Goal: Share content

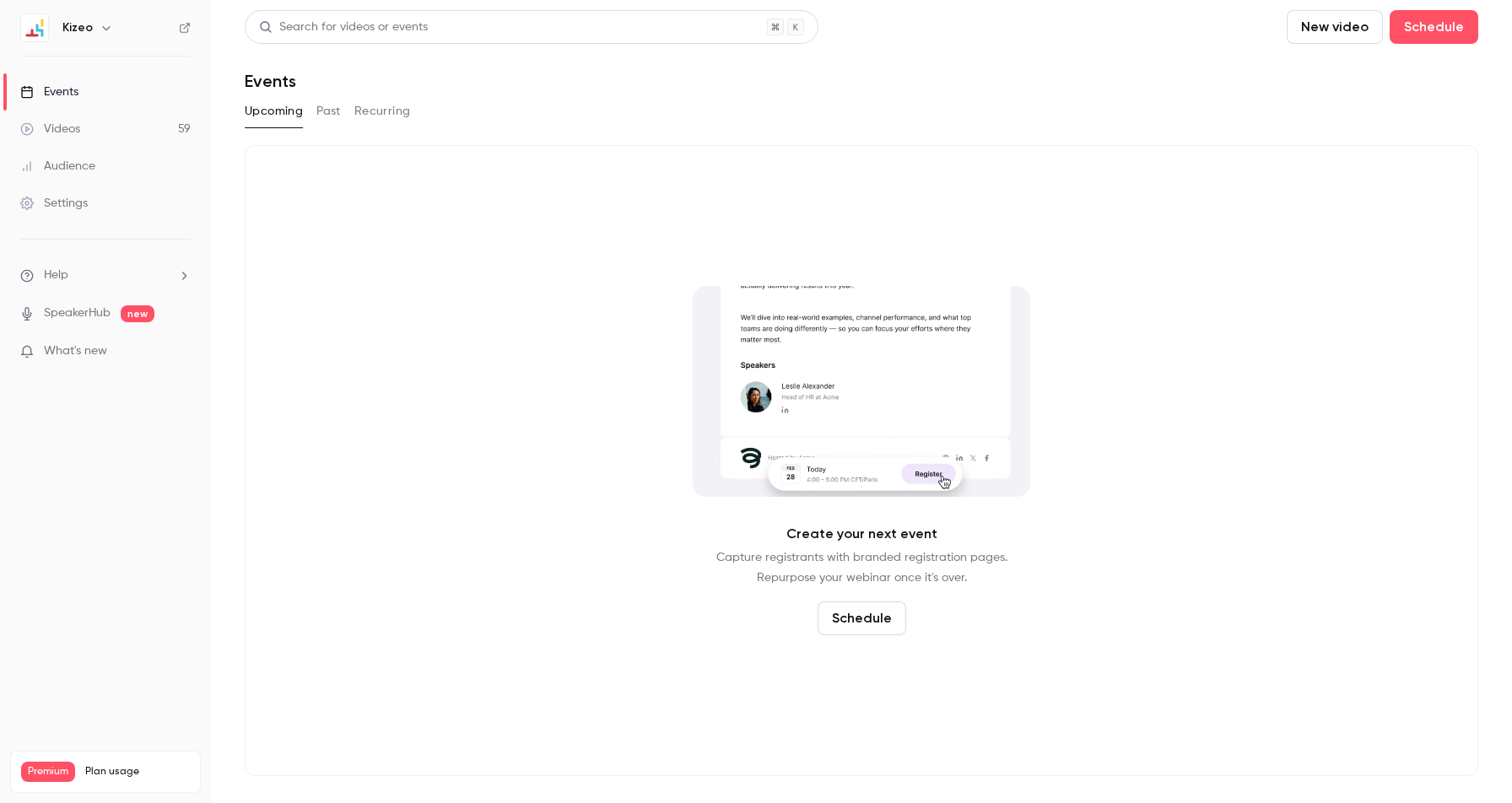
click at [84, 132] on link "Videos 59" at bounding box center [105, 128] width 211 height 37
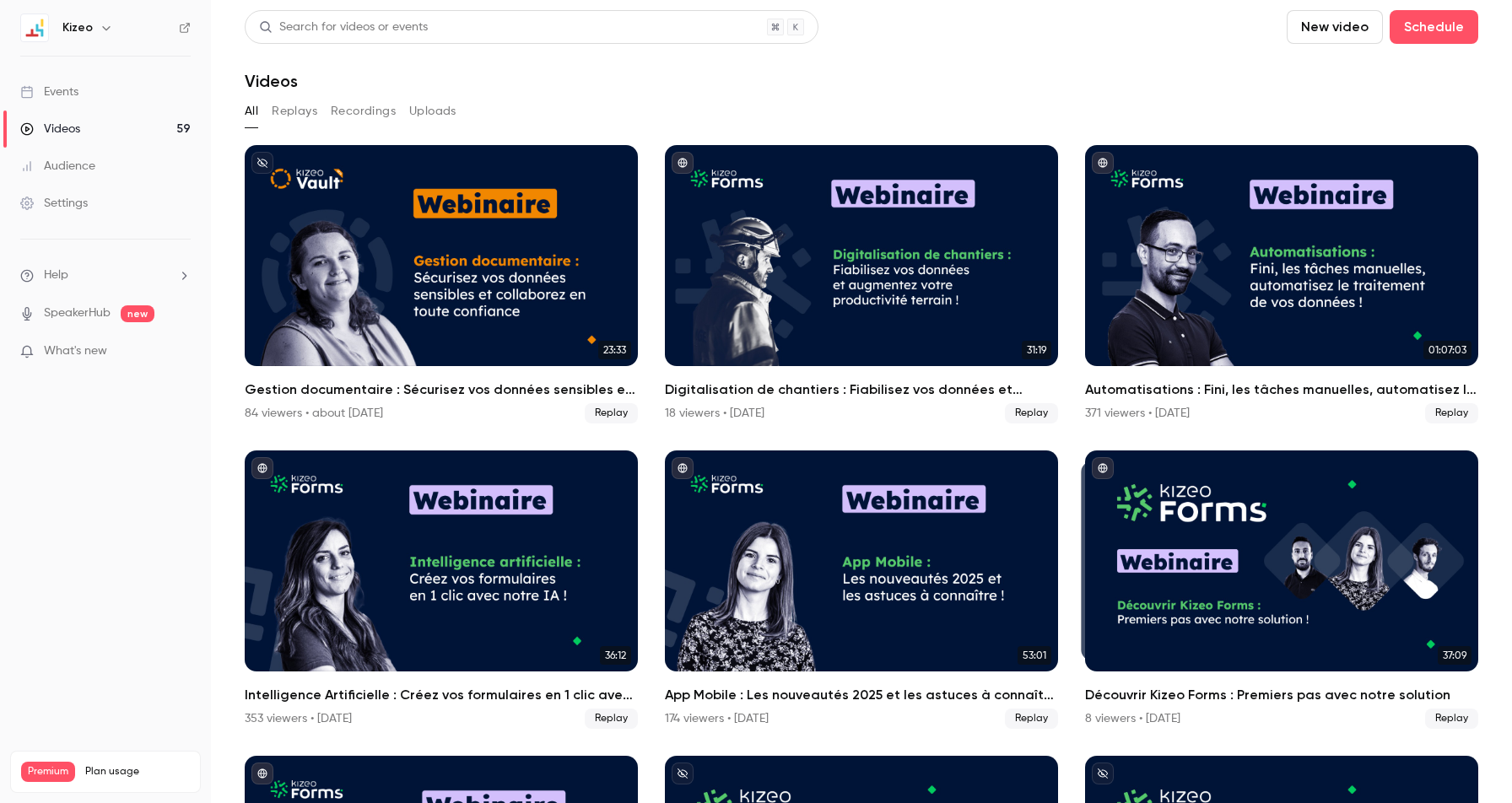
click at [296, 110] on button "Replays" at bounding box center [294, 111] width 46 height 27
click at [358, 114] on button "Recordings" at bounding box center [363, 111] width 65 height 27
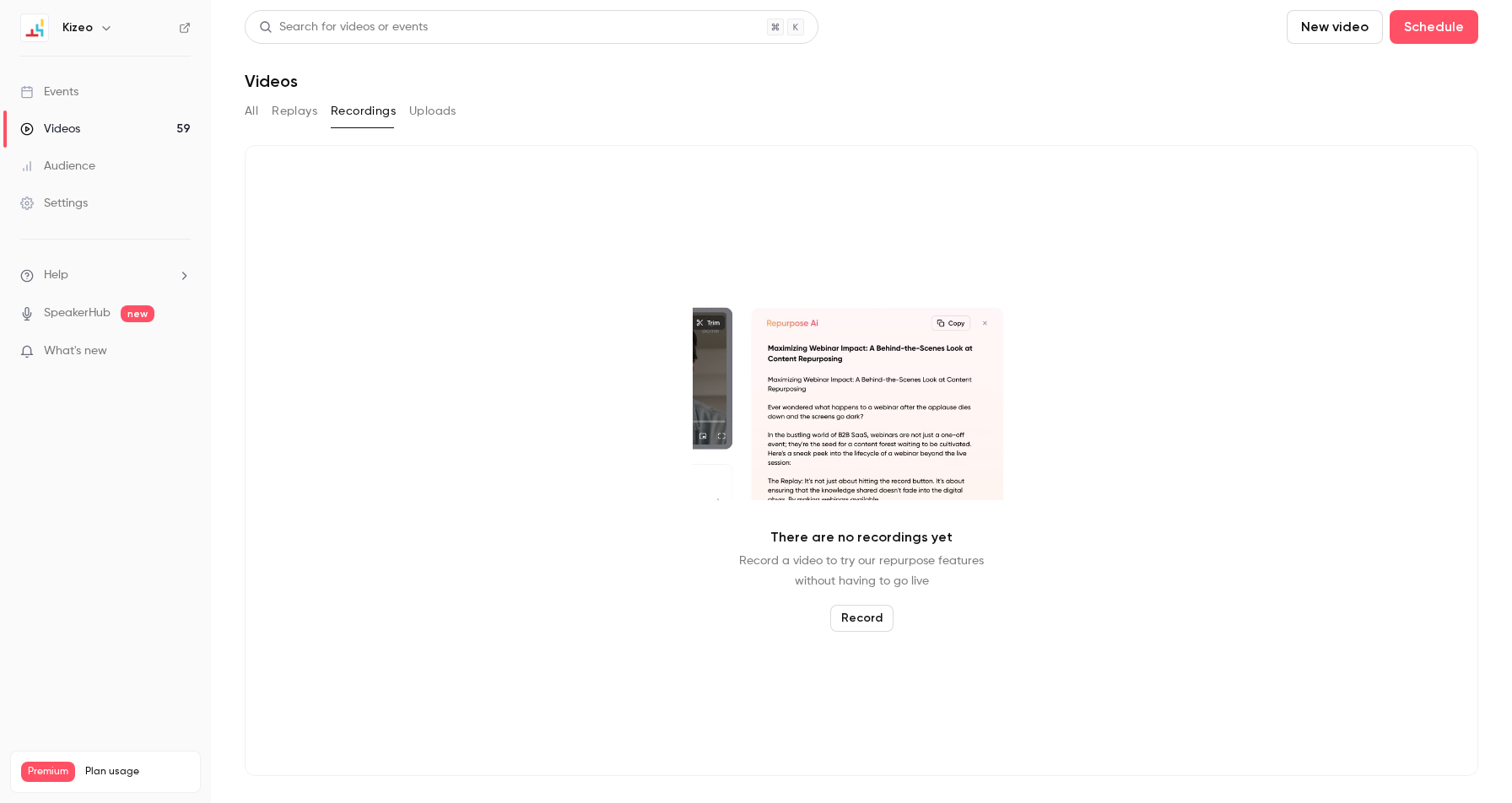
click at [292, 107] on button "Replays" at bounding box center [294, 111] width 46 height 27
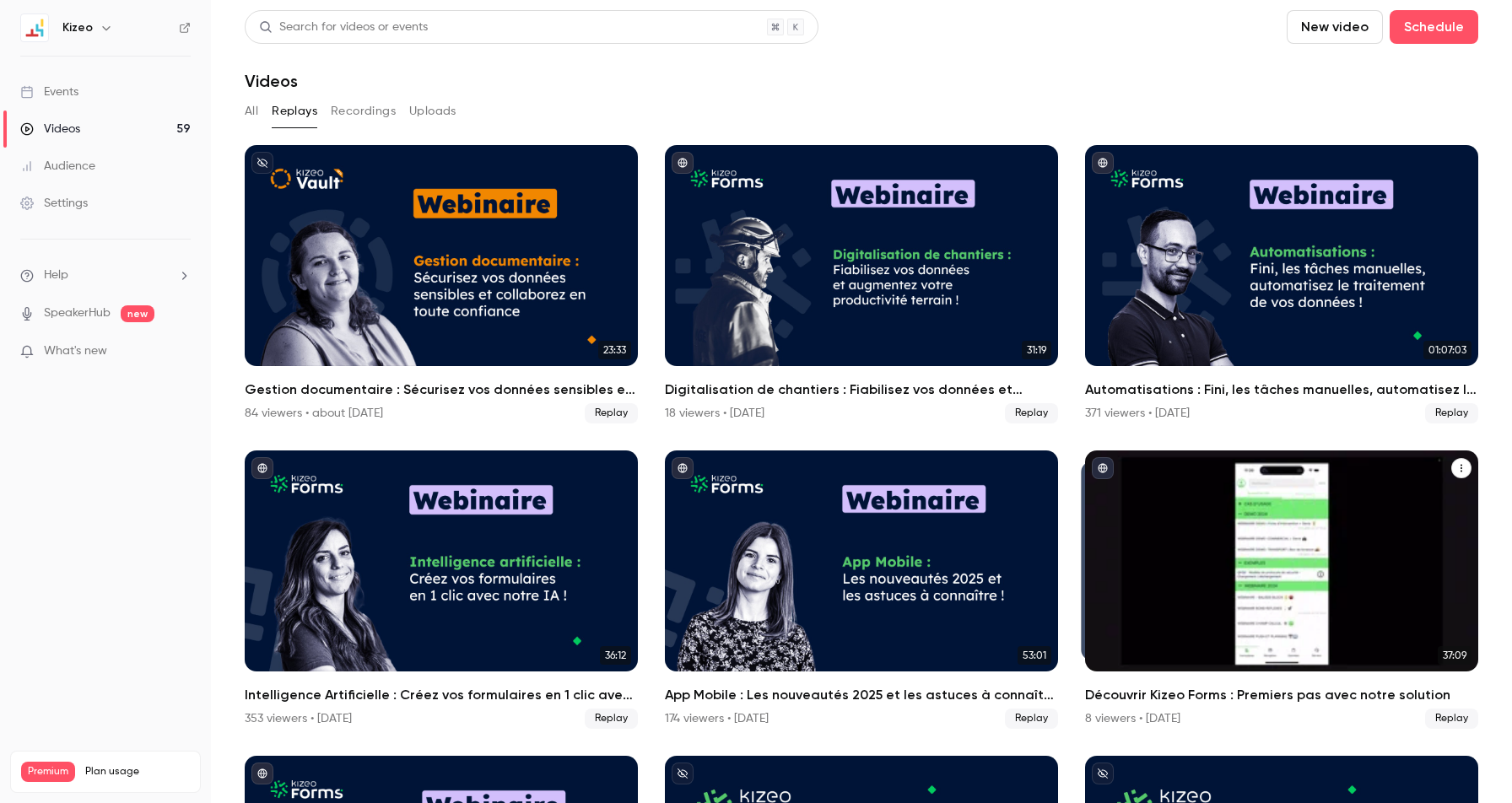
click at [1279, 606] on div "Découvrir Kizeo Forms : Premiers pas avec notre solution" at bounding box center [1281, 561] width 393 height 221
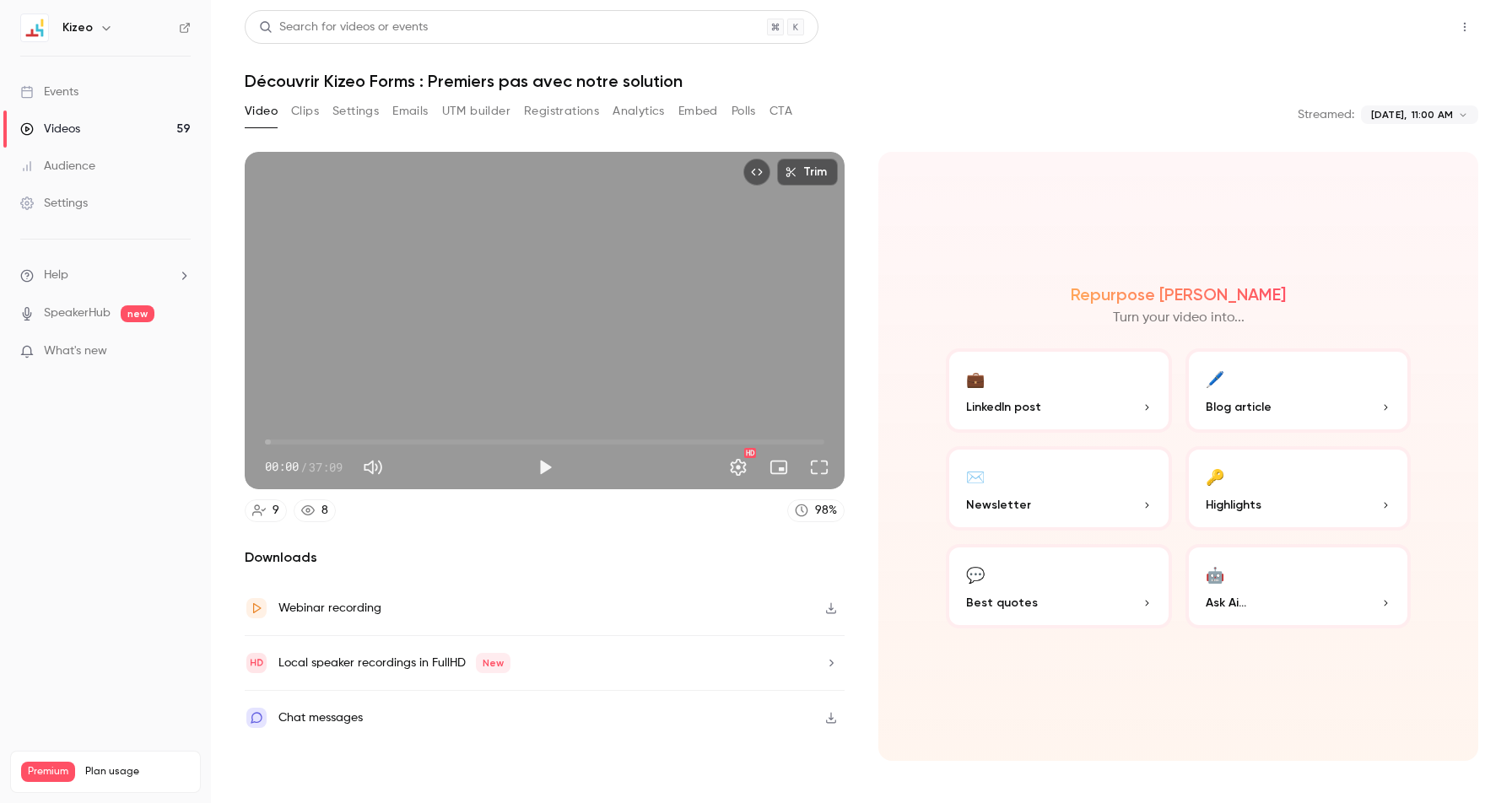
click at [1408, 22] on button "Share" at bounding box center [1403, 27] width 66 height 34
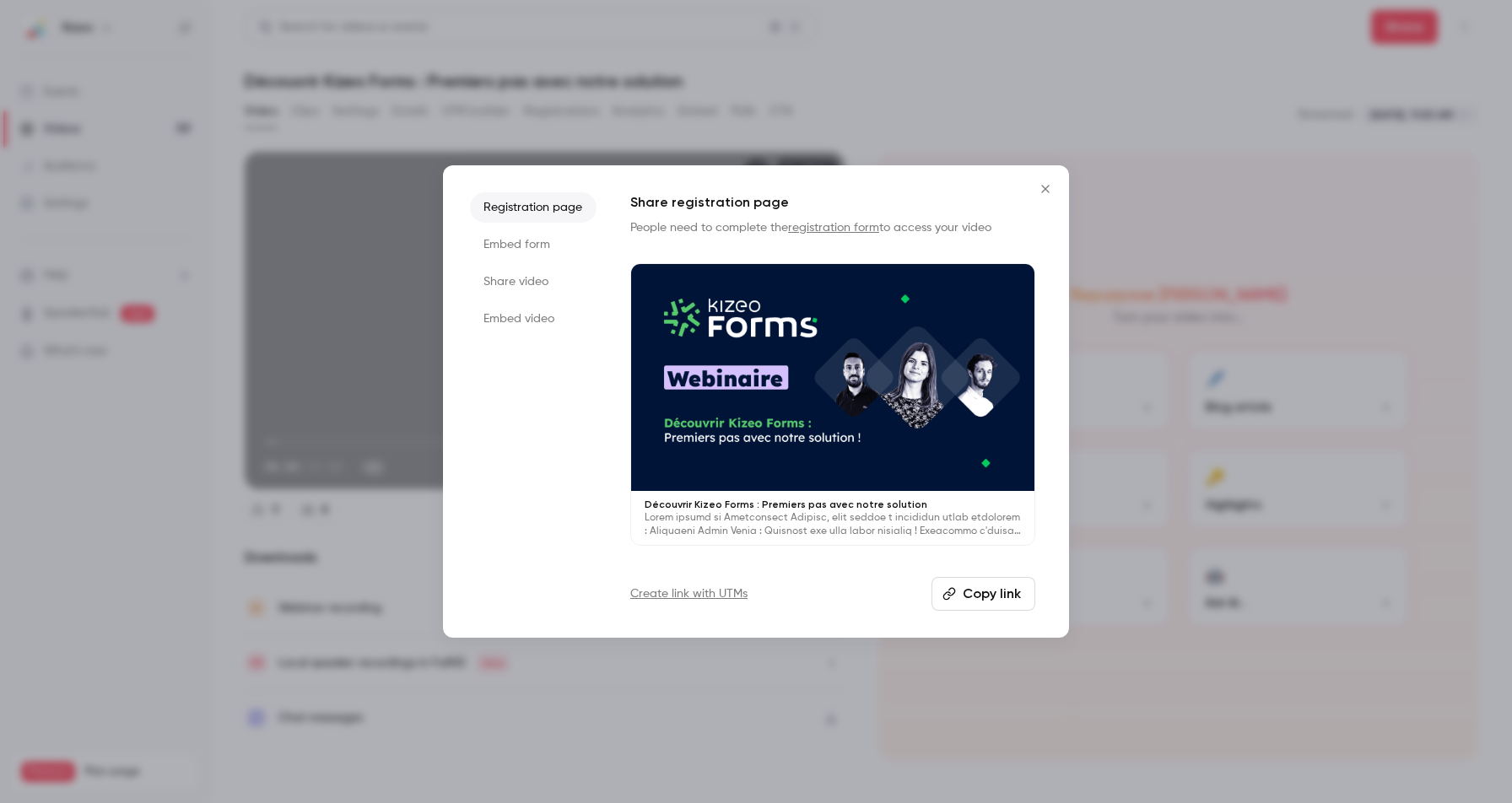
click at [521, 278] on li "Share video" at bounding box center [532, 281] width 127 height 30
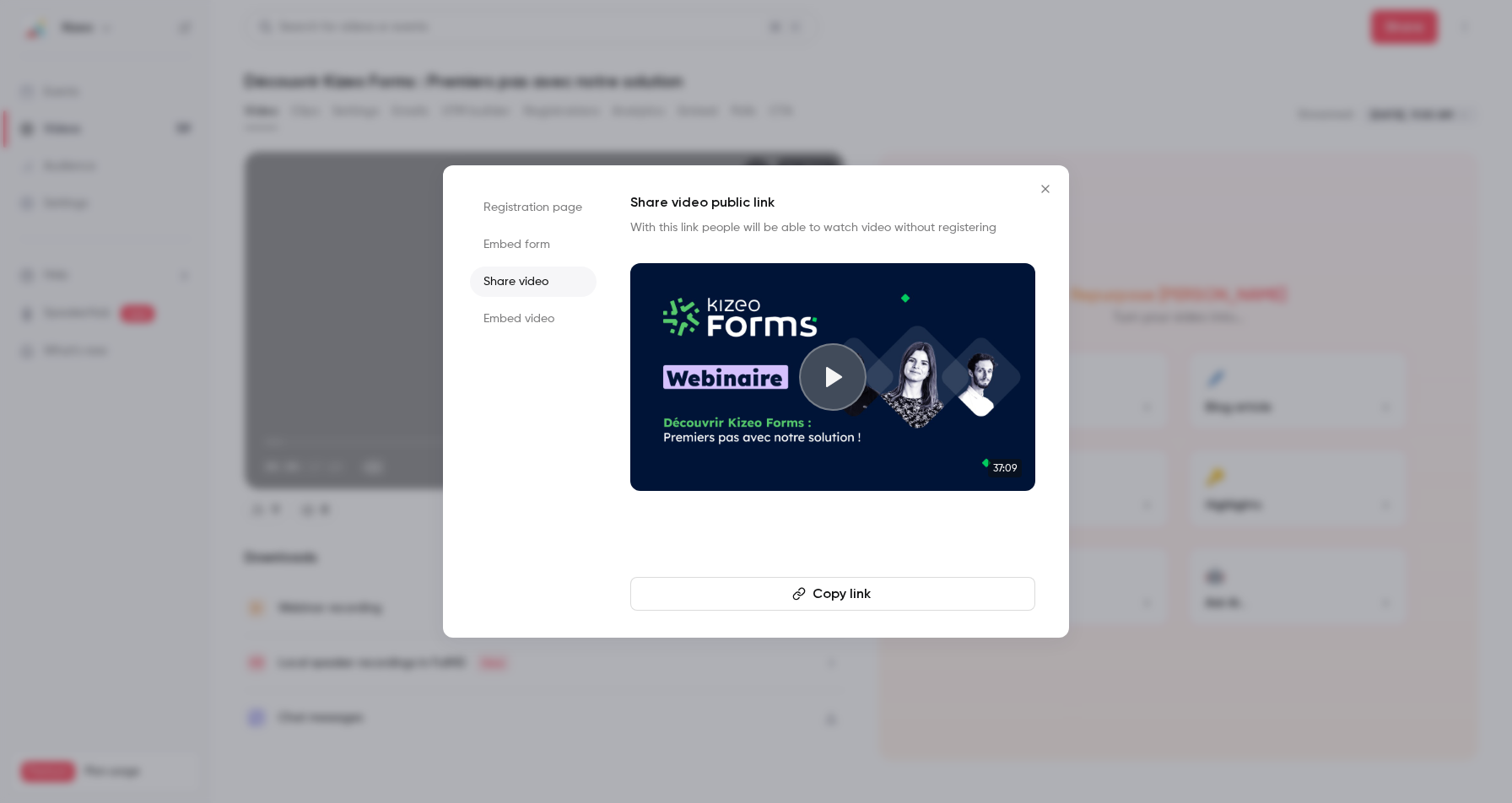
click at [810, 605] on button "Copy link" at bounding box center [832, 594] width 405 height 34
